Goal: Task Accomplishment & Management: Manage account settings

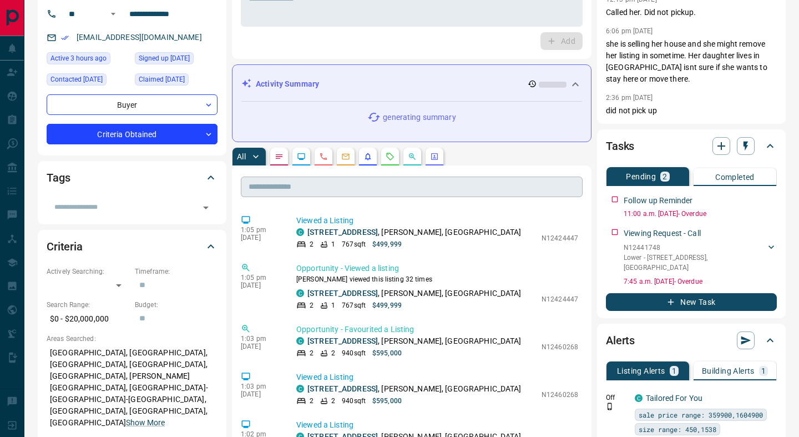
scroll to position [88, 0]
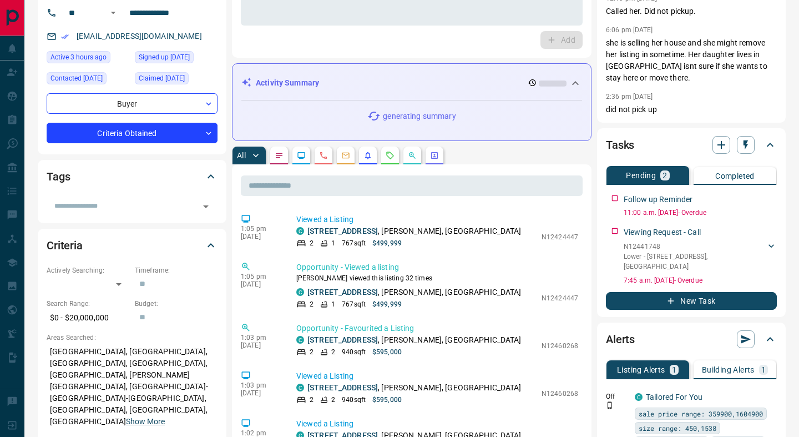
click at [389, 163] on button "button" at bounding box center [390, 155] width 18 height 18
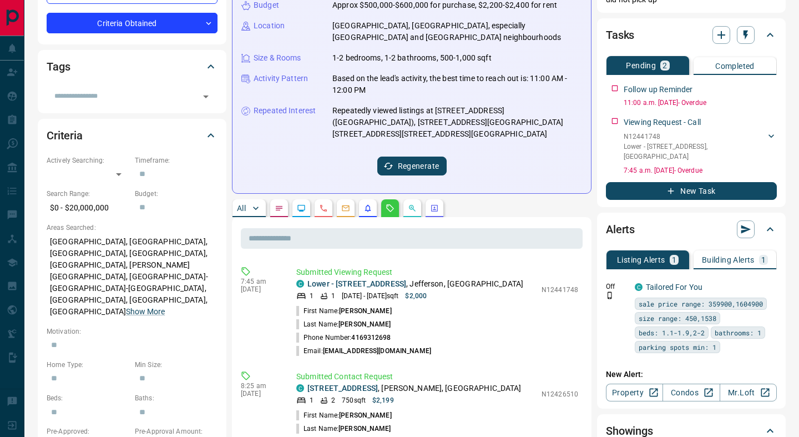
scroll to position [175, 0]
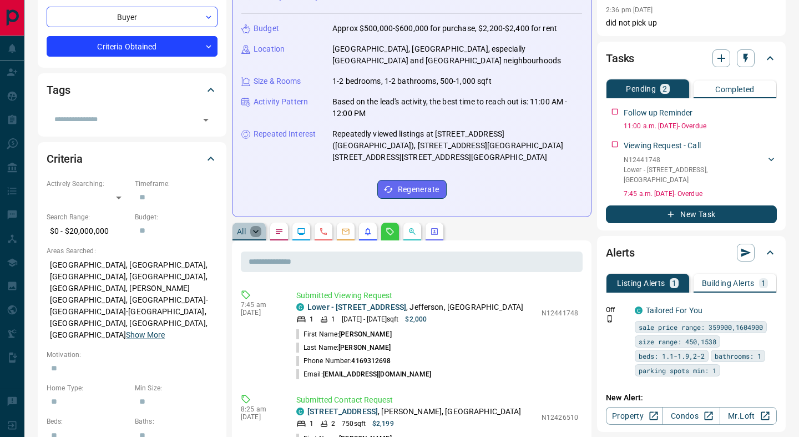
click at [253, 226] on icon "button" at bounding box center [255, 231] width 11 height 11
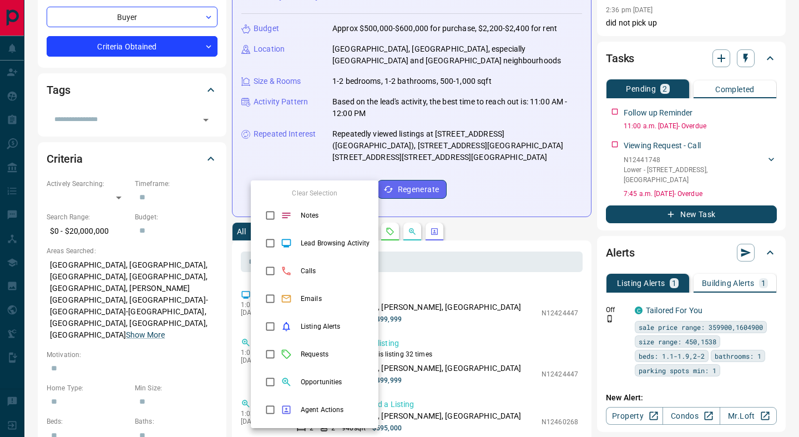
click at [500, 200] on div at bounding box center [399, 218] width 799 height 437
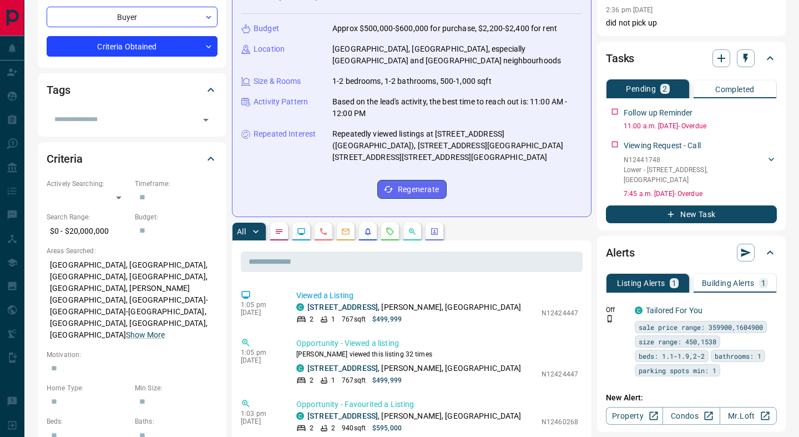
click at [245, 227] on p "All" at bounding box center [241, 231] width 9 height 8
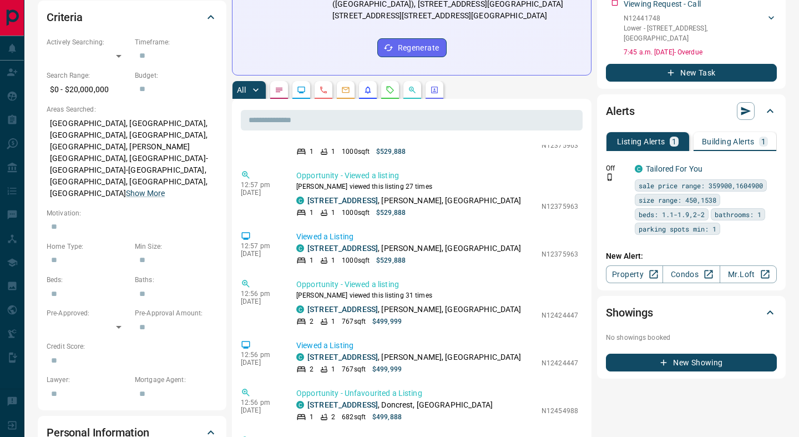
scroll to position [295, 0]
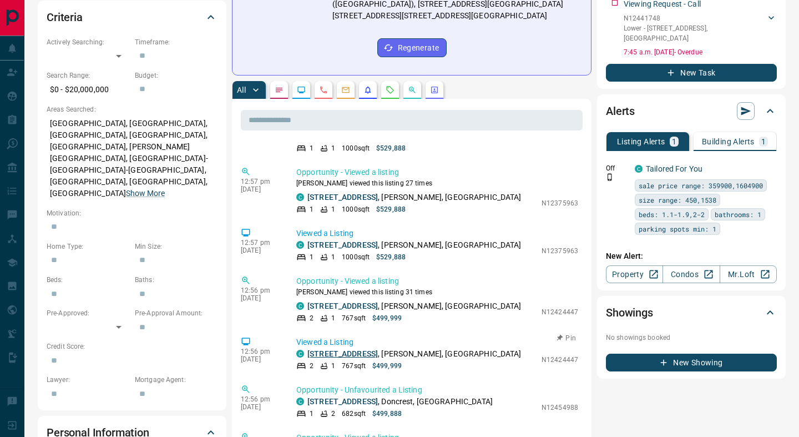
click at [362, 349] on link "512 - 330 Red Maple Road W" at bounding box center [342, 353] width 70 height 9
click at [388, 83] on button "button" at bounding box center [390, 90] width 18 height 18
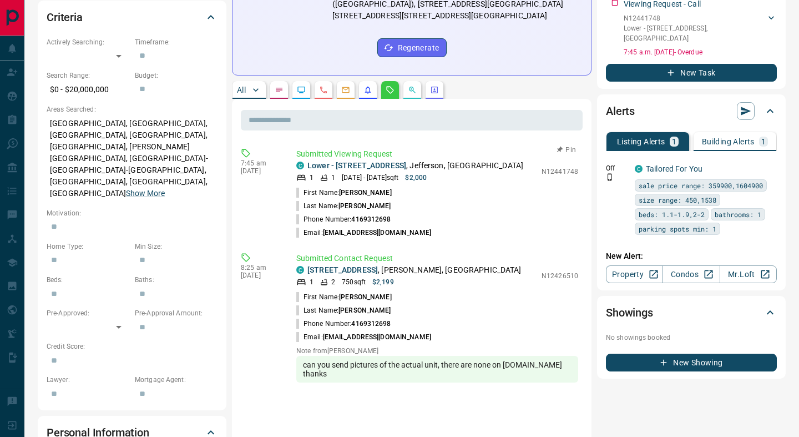
scroll to position [0, 0]
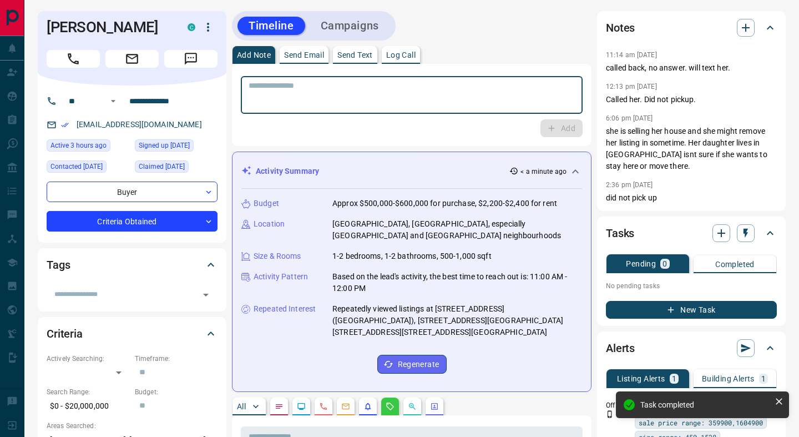
click at [278, 95] on textarea at bounding box center [412, 95] width 326 height 28
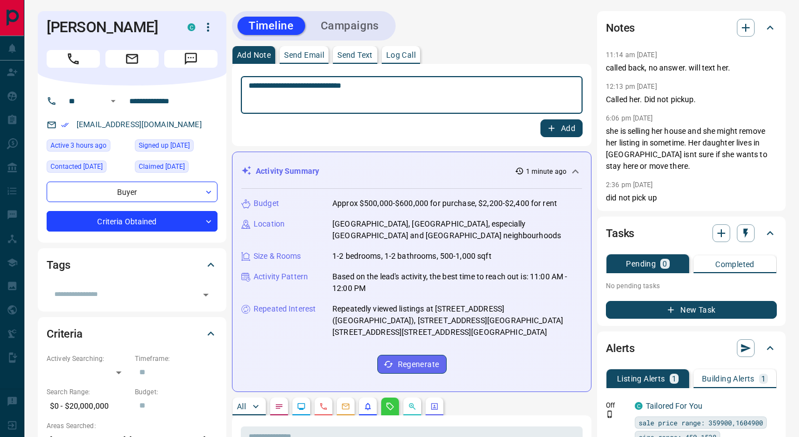
click at [346, 87] on textarea "**********" at bounding box center [412, 95] width 326 height 28
type textarea "**********"
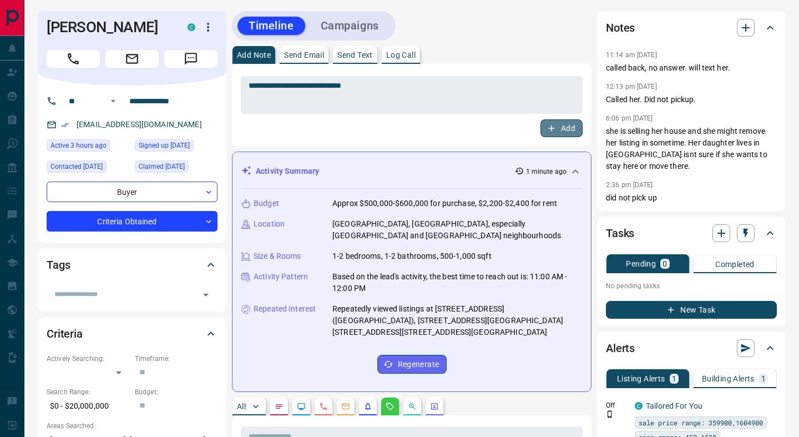
click at [553, 128] on icon "button" at bounding box center [552, 128] width 6 height 6
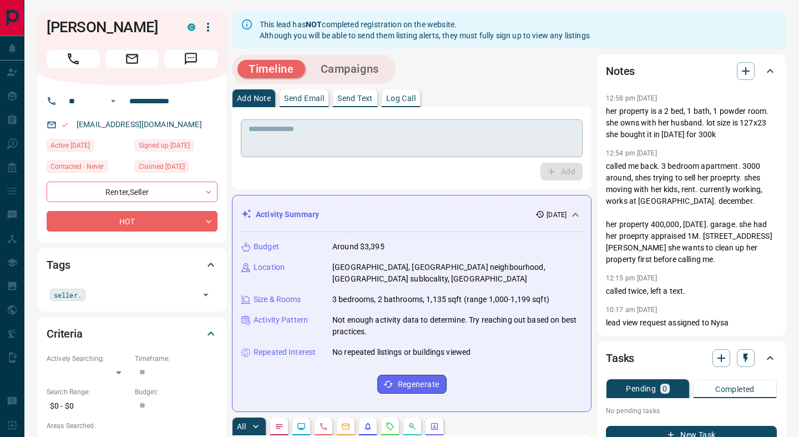
click at [268, 140] on textarea at bounding box center [412, 138] width 326 height 28
